Goal: Navigation & Orientation: Find specific page/section

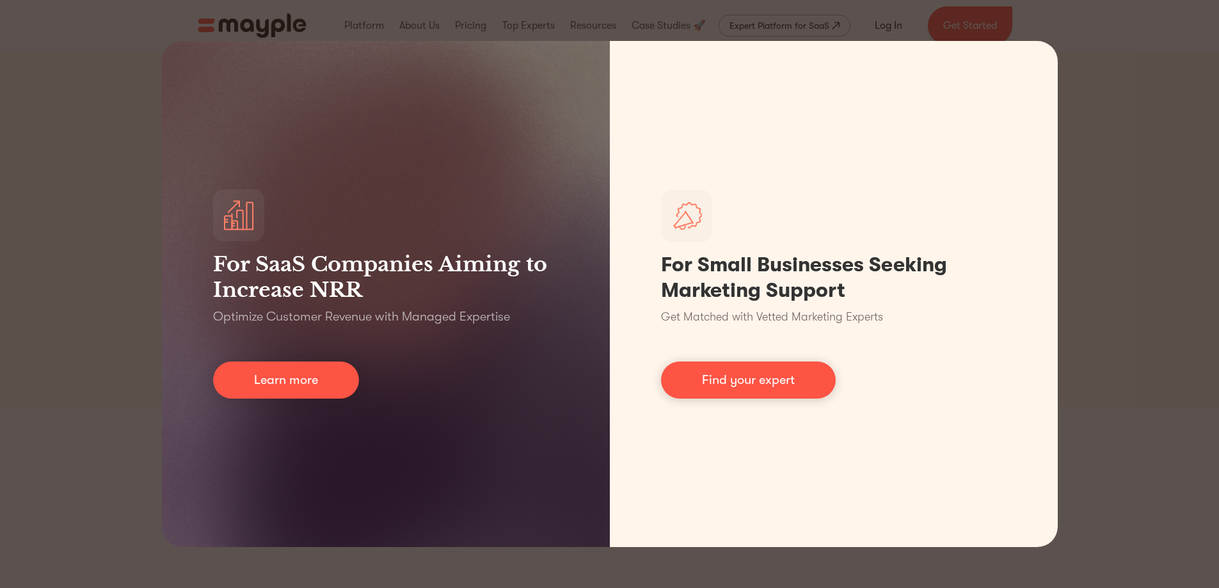
click at [1073, 102] on div "For SaaS Companies Aiming to Increase NRR Optimize Customer Revenue with Manage…" at bounding box center [609, 294] width 1219 height 588
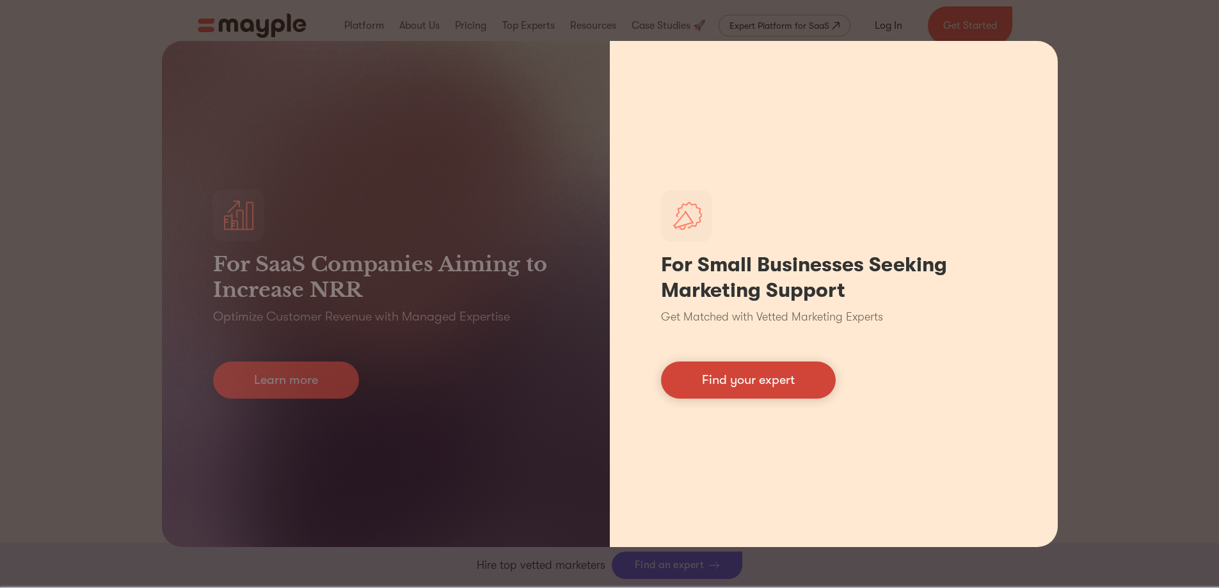
scroll to position [384, 0]
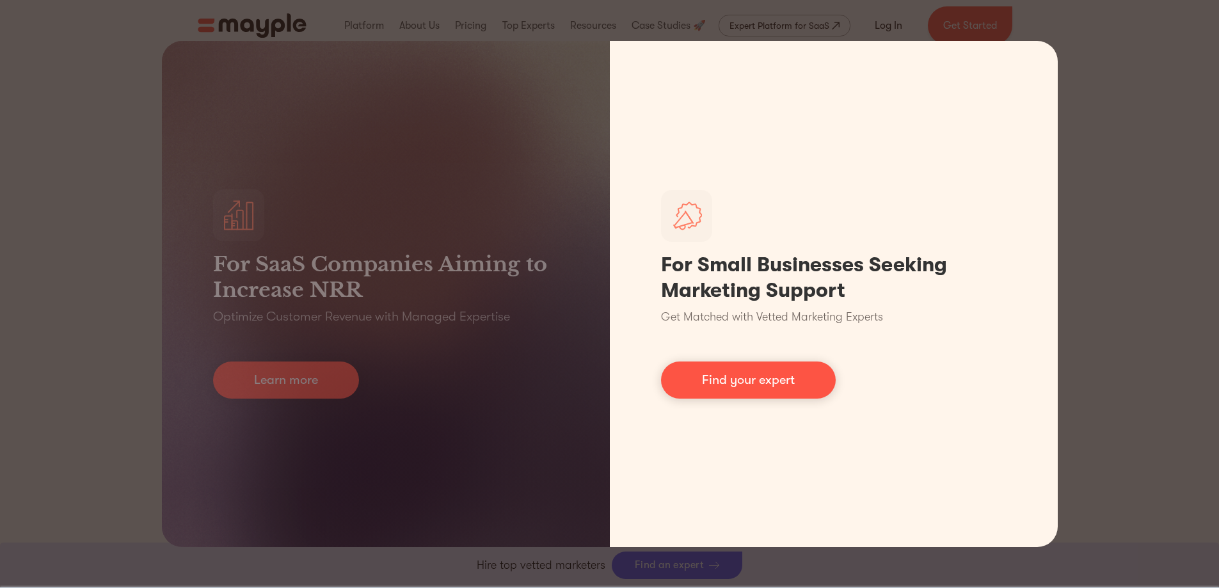
click at [794, 369] on link "Find your expert" at bounding box center [748, 380] width 175 height 37
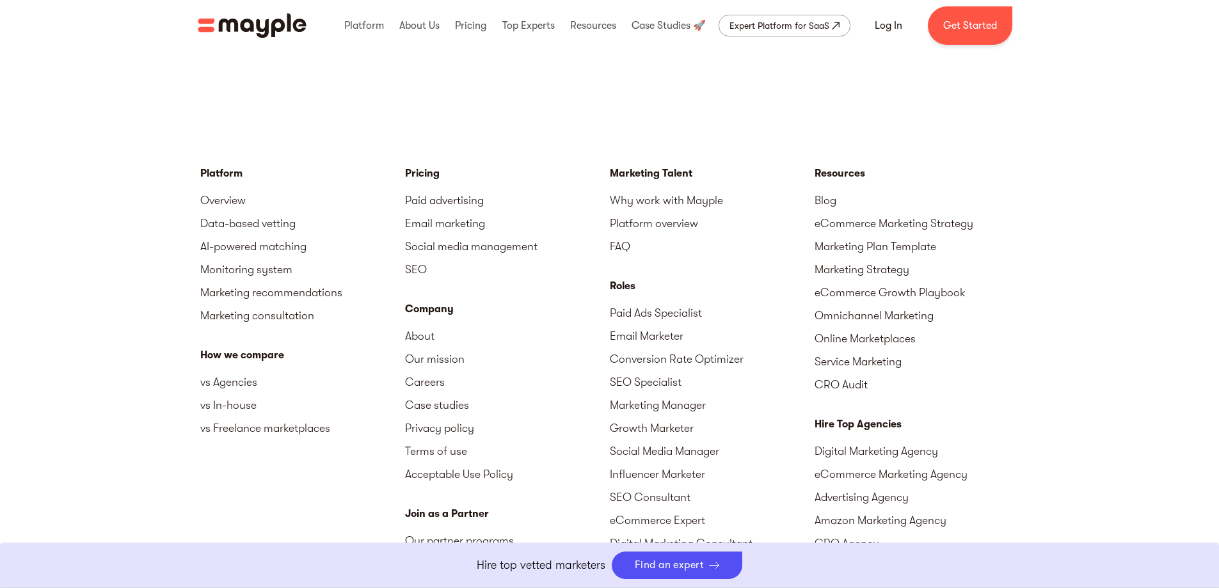
scroll to position [5546, 0]
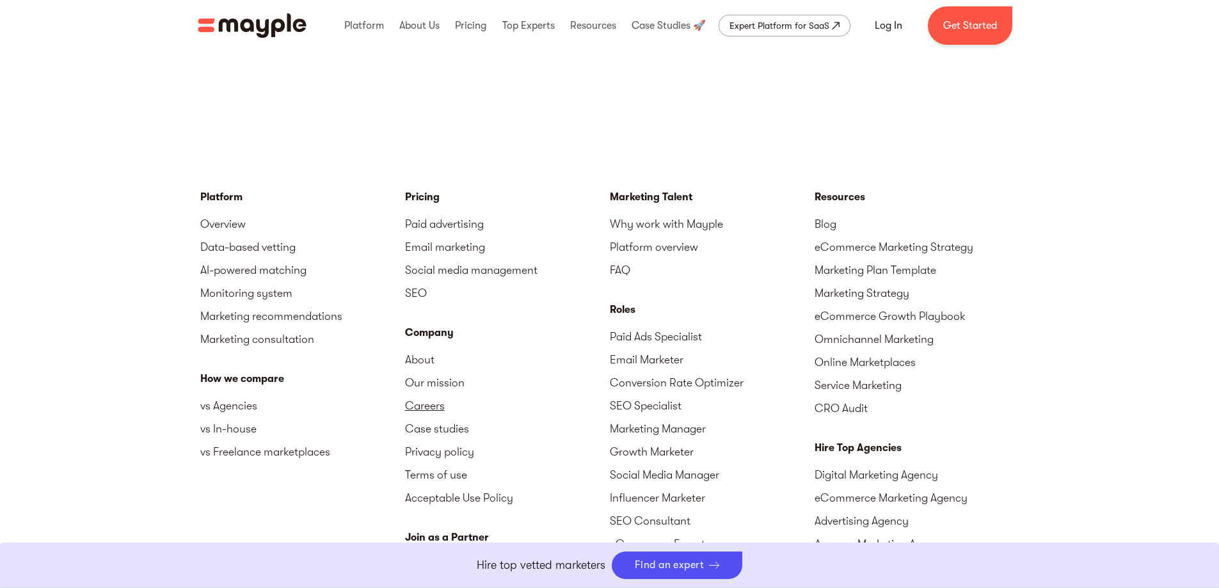
click at [425, 408] on link "Careers" at bounding box center [507, 405] width 205 height 23
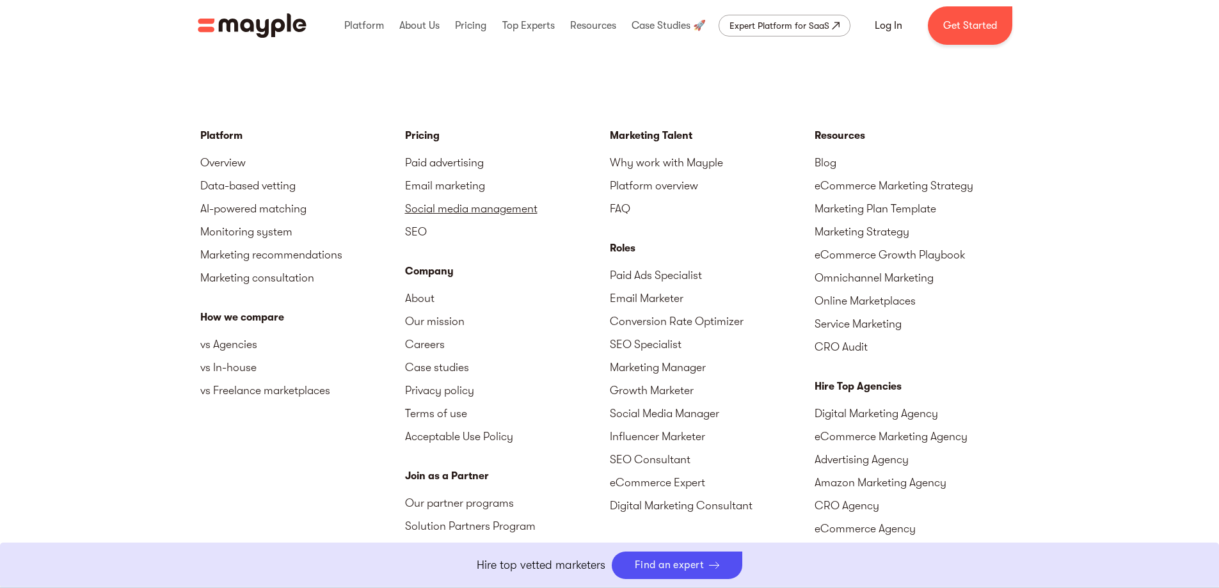
scroll to position [2708, 0]
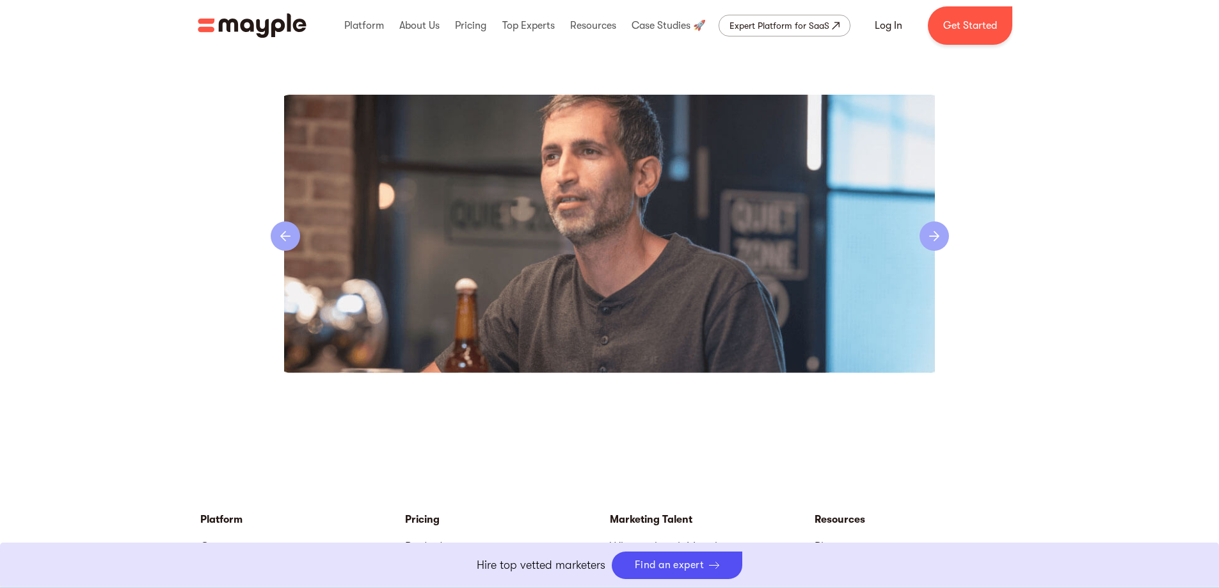
click at [923, 232] on div "next slide" at bounding box center [934, 235] width 29 height 29
